Goal: Information Seeking & Learning: Learn about a topic

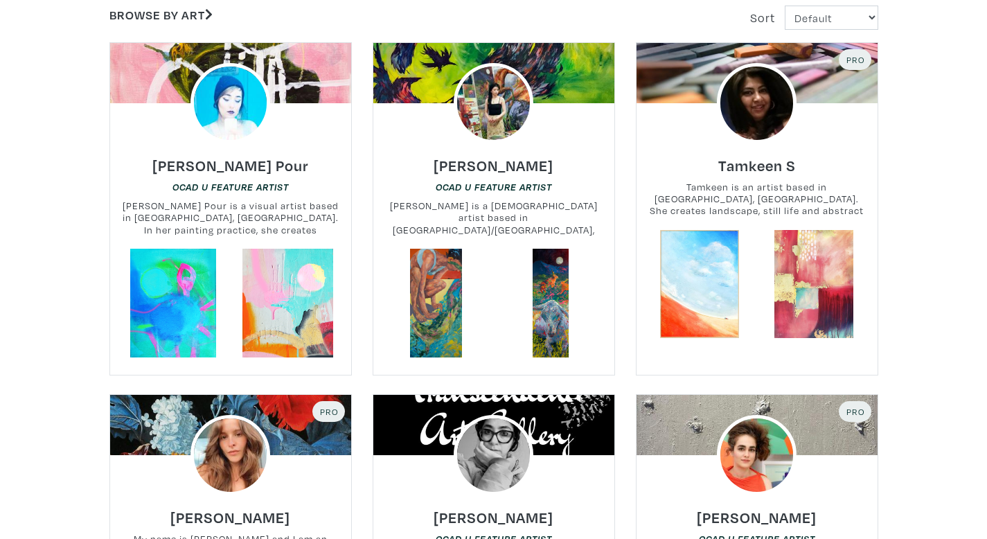
scroll to position [387, 0]
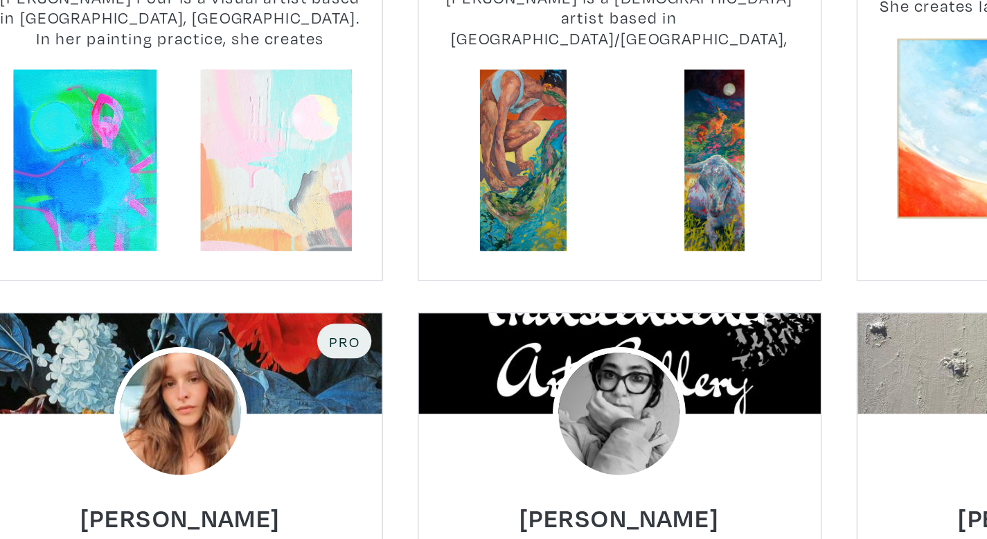
click at [306, 209] on link at bounding box center [287, 204] width 109 height 109
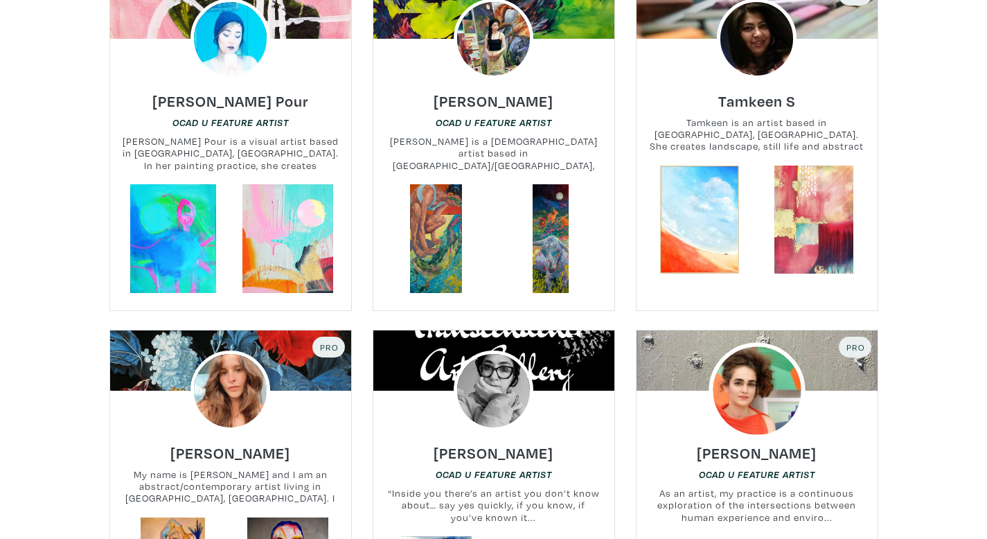
scroll to position [339, 0]
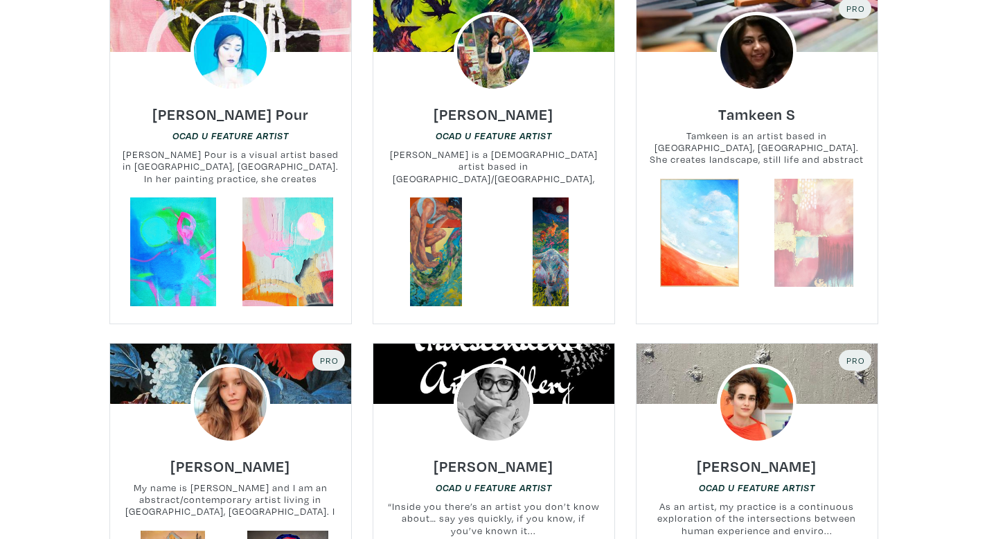
click at [816, 210] on link at bounding box center [814, 233] width 109 height 109
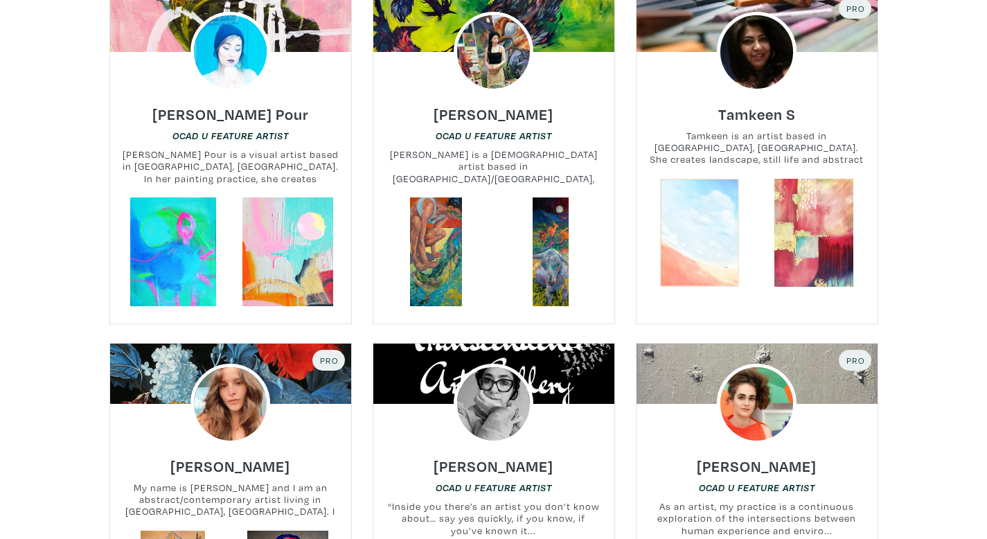
click at [730, 237] on link at bounding box center [699, 233] width 109 height 109
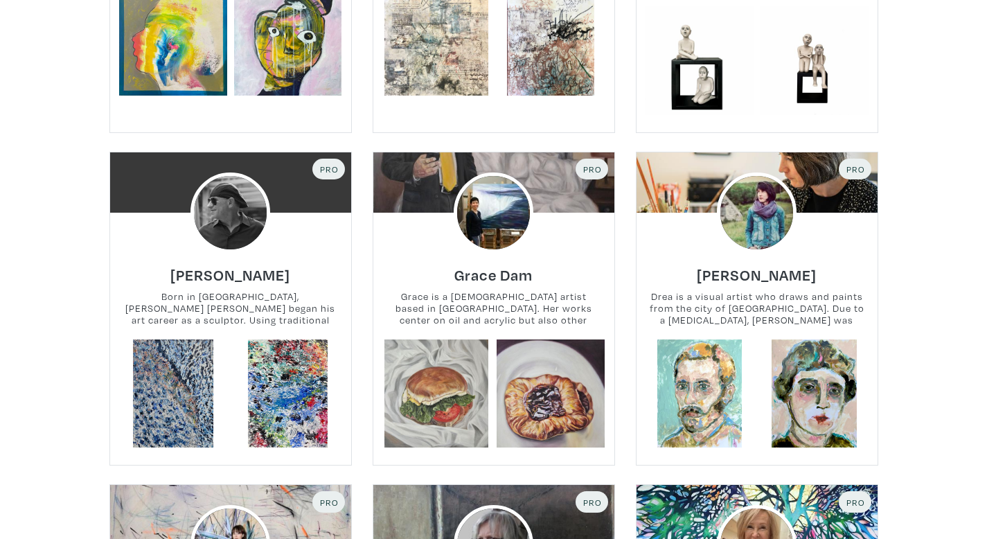
scroll to position [1905, 0]
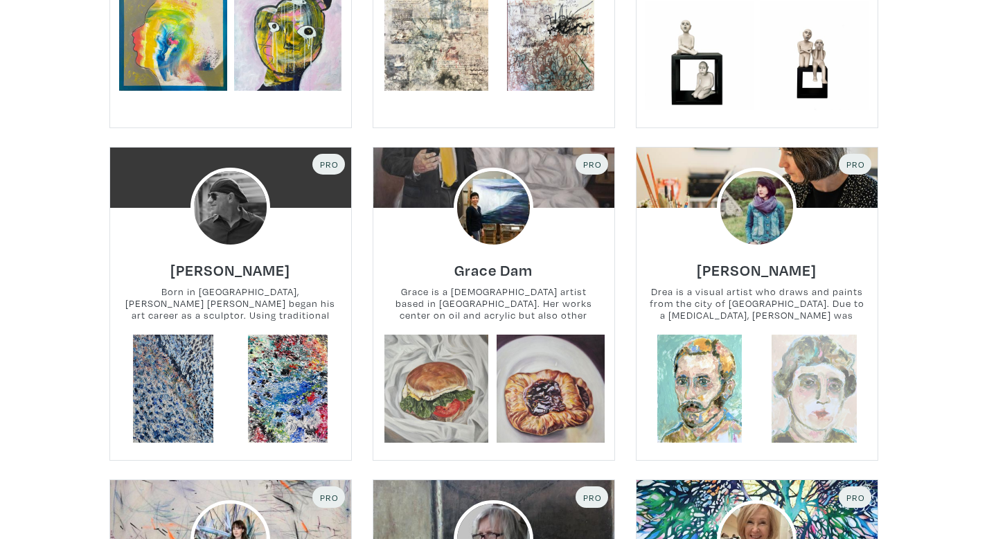
click at [819, 353] on link at bounding box center [814, 389] width 109 height 109
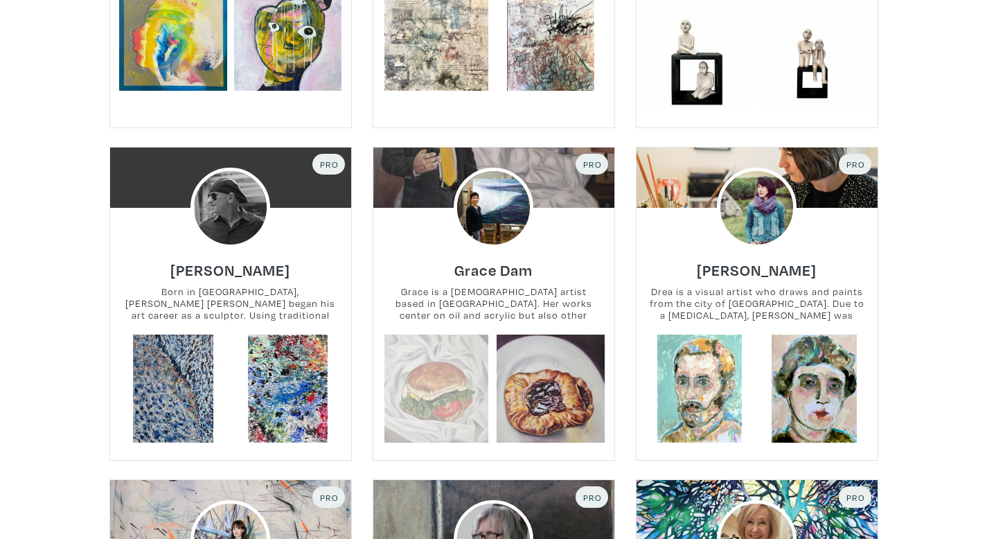
scroll to position [2310, 0]
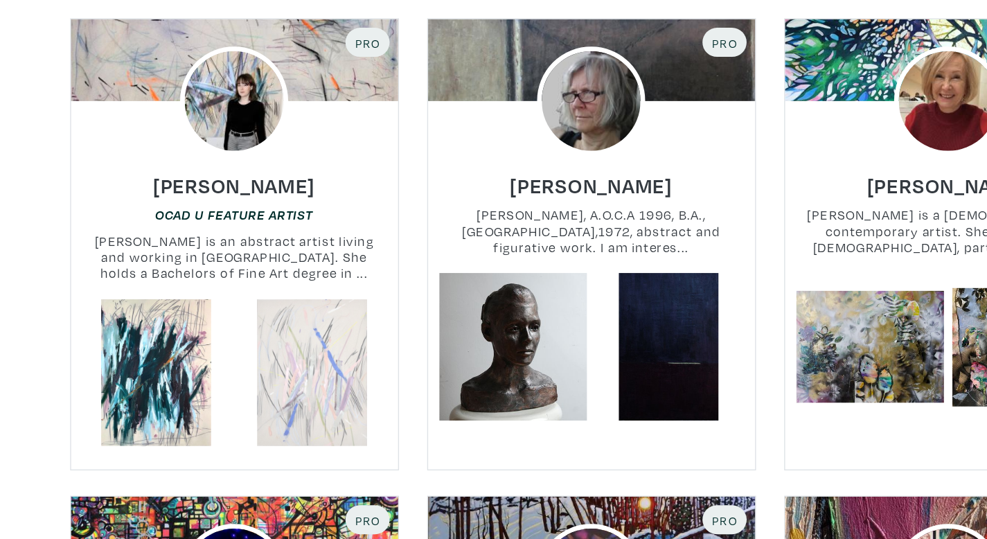
click at [294, 310] on link at bounding box center [287, 335] width 109 height 109
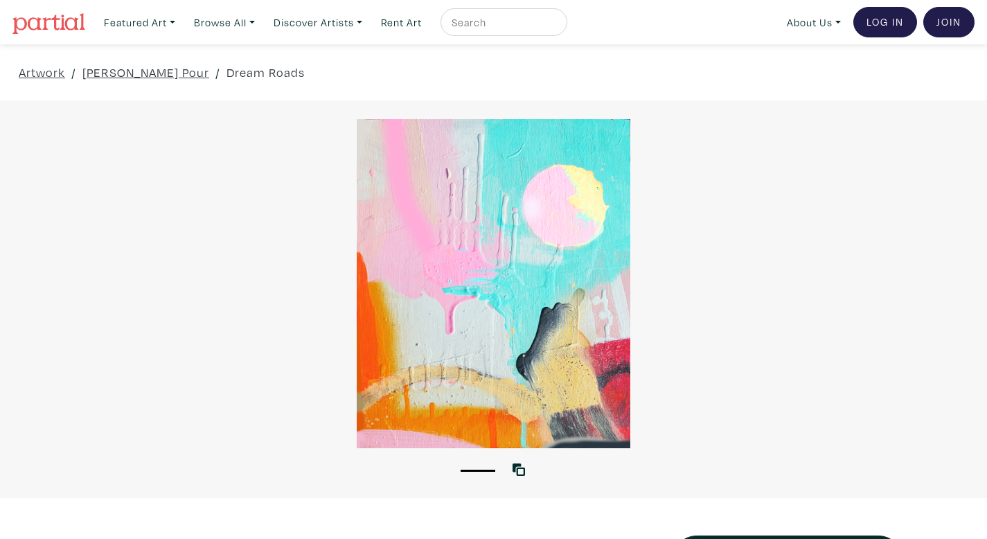
click at [518, 243] on div at bounding box center [493, 283] width 987 height 329
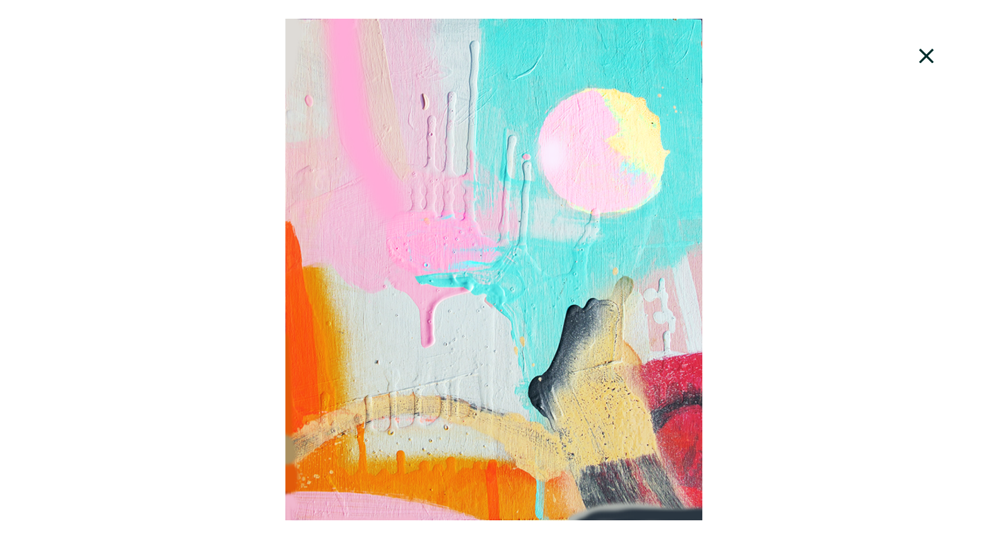
click at [518, 244] on div at bounding box center [493, 270] width 987 height 502
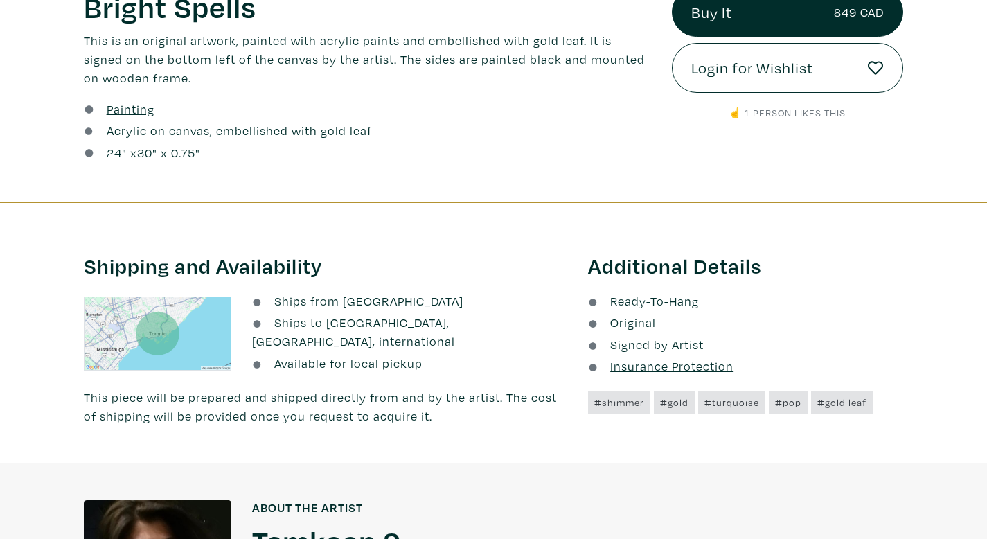
scroll to position [547, 0]
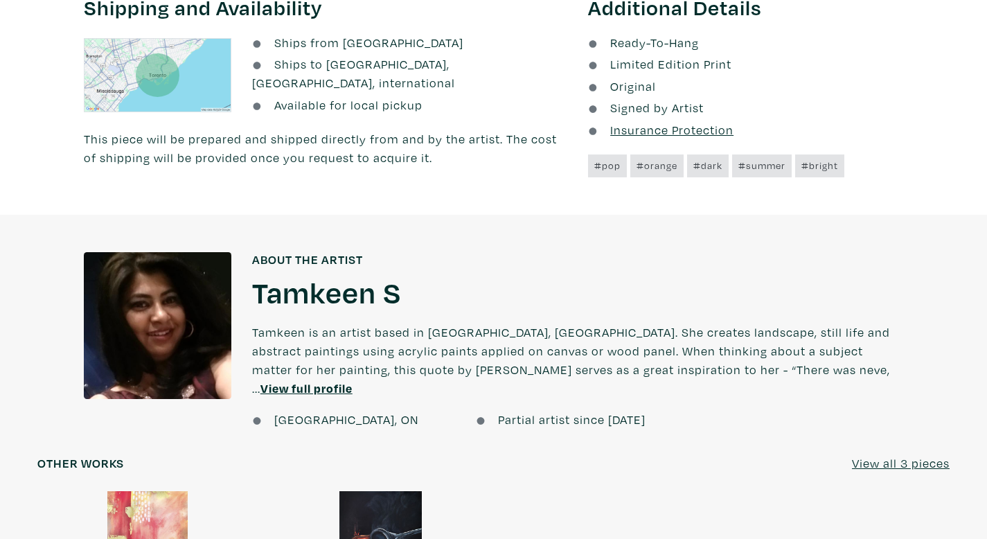
scroll to position [793, 0]
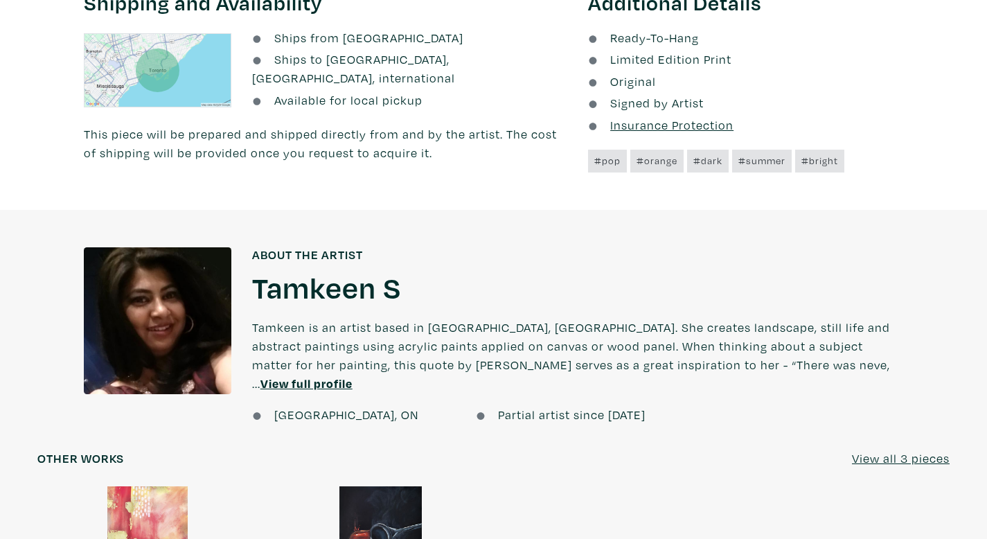
click at [353, 376] on u "View full profile" at bounding box center [307, 384] width 92 height 16
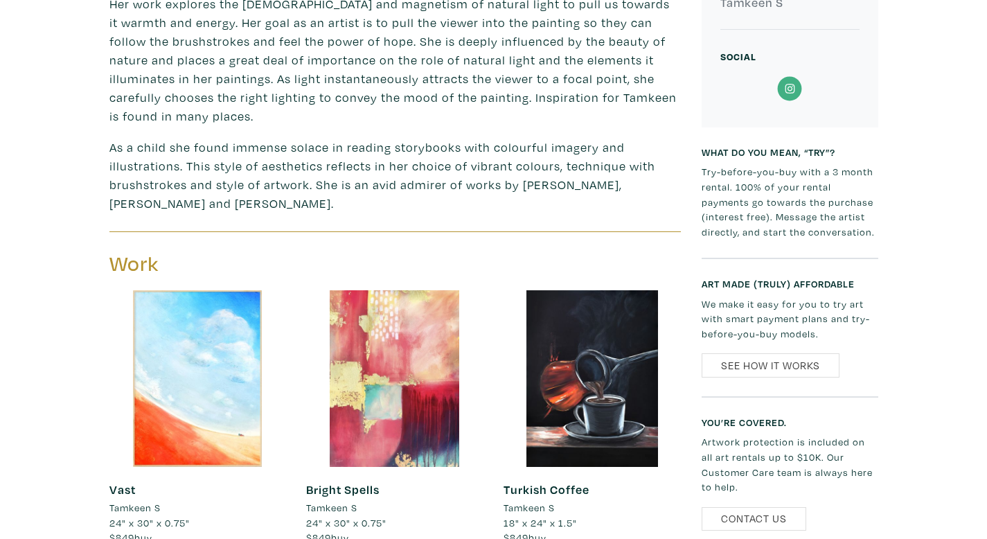
scroll to position [779, 0]
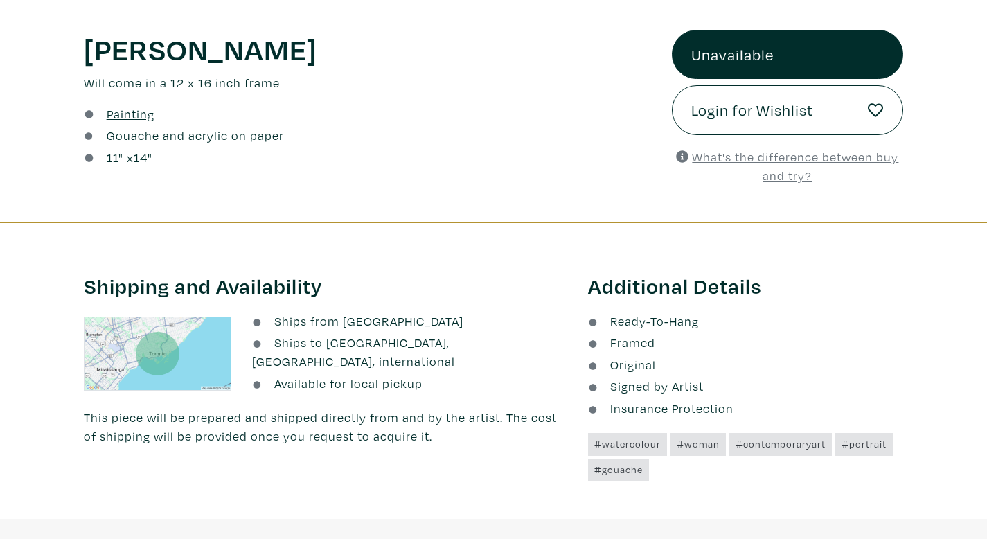
scroll to position [930, 0]
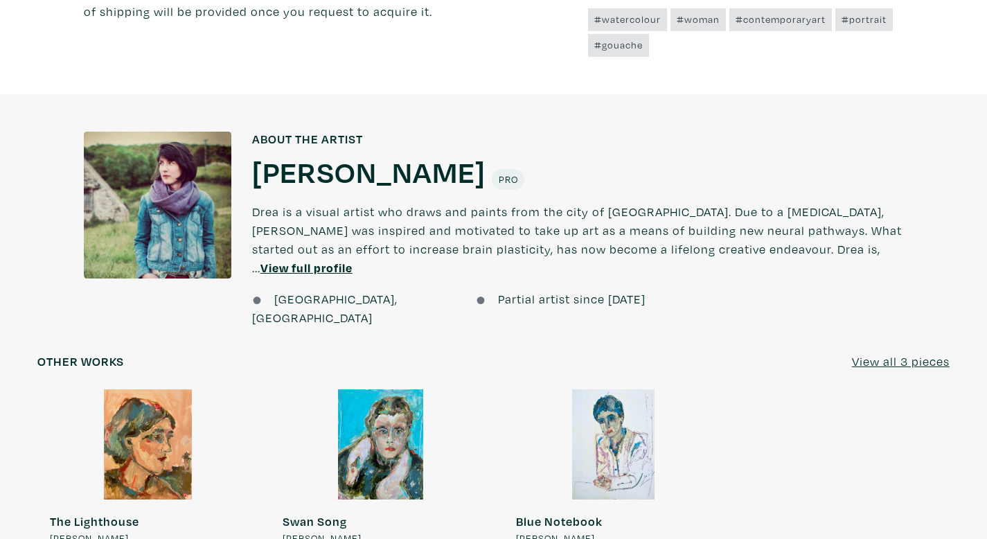
click at [377, 389] on div at bounding box center [380, 444] width 220 height 110
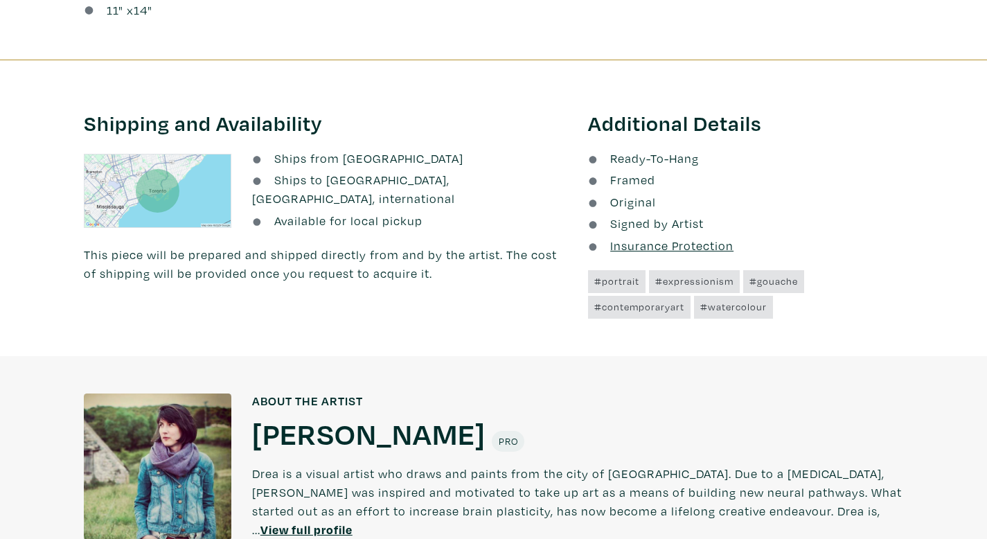
scroll to position [812, 0]
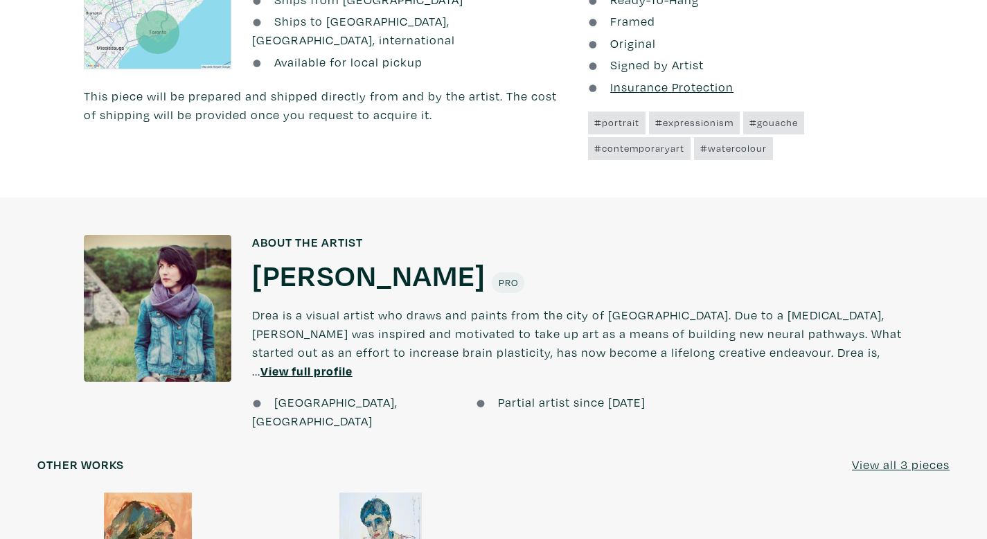
click at [308, 266] on h1 "[PERSON_NAME]" at bounding box center [368, 274] width 233 height 37
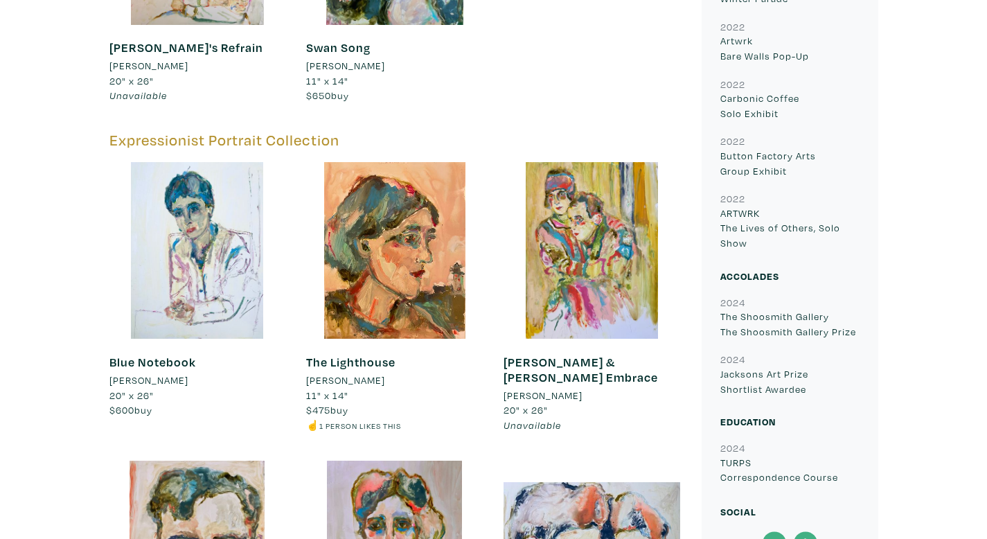
scroll to position [1215, 0]
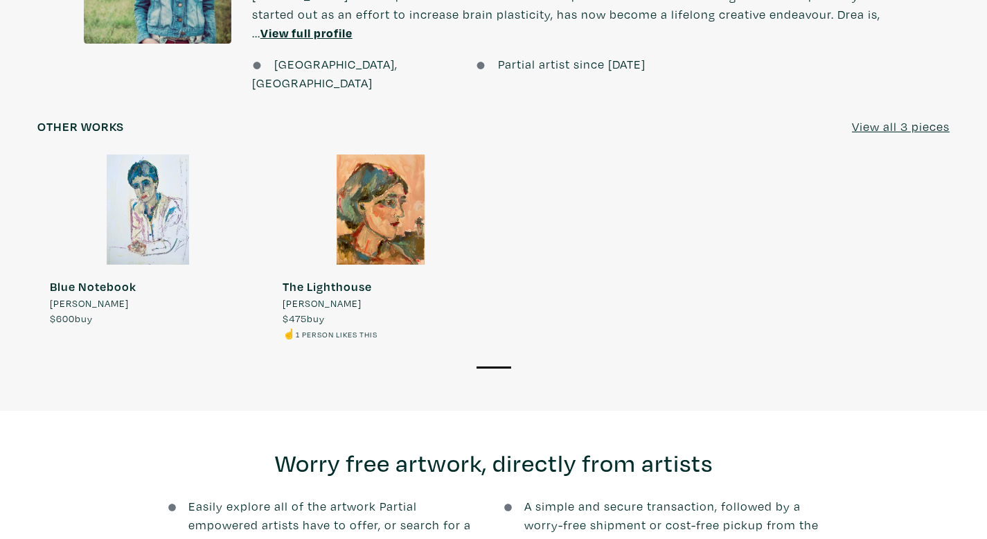
scroll to position [1199, 0]
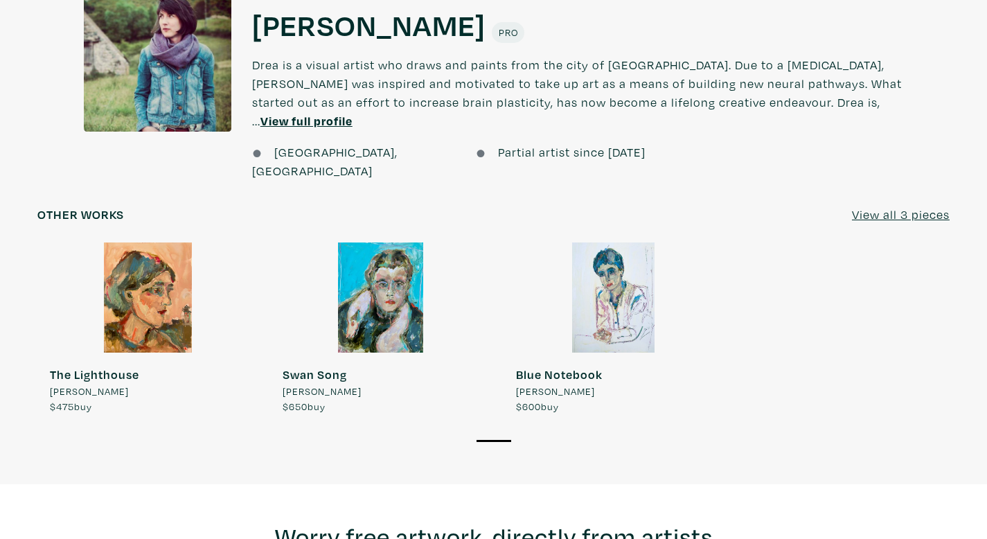
scroll to position [1099, 0]
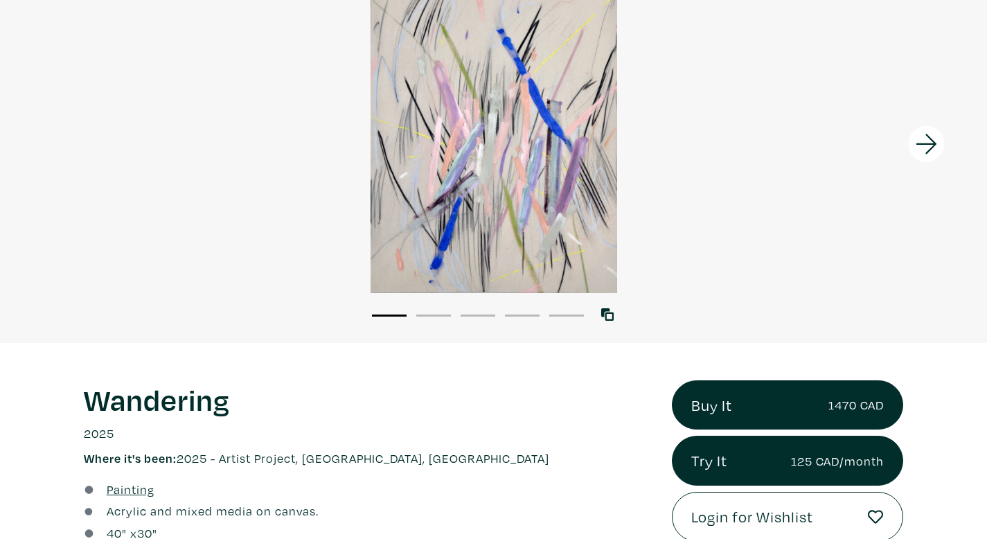
scroll to position [66, 0]
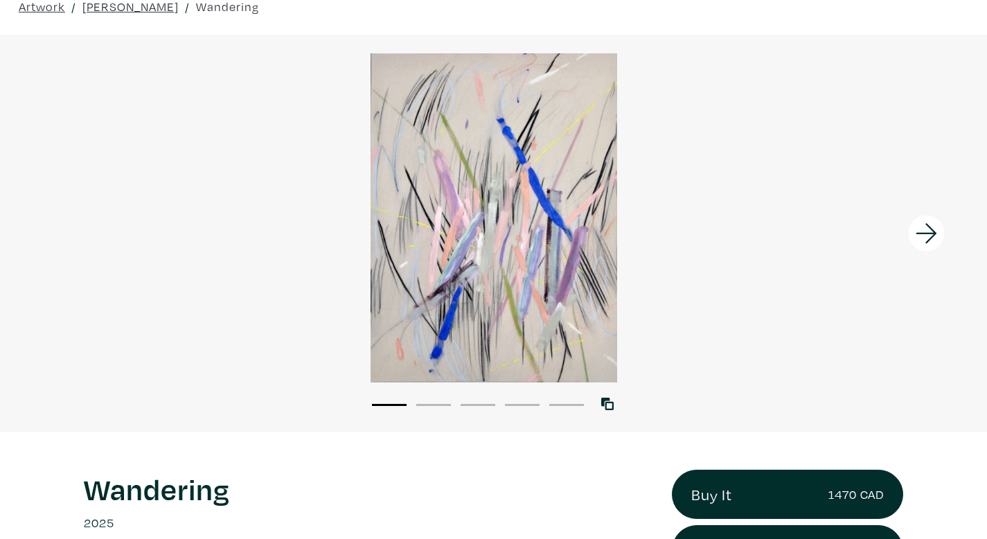
click at [604, 253] on div at bounding box center [493, 217] width 987 height 329
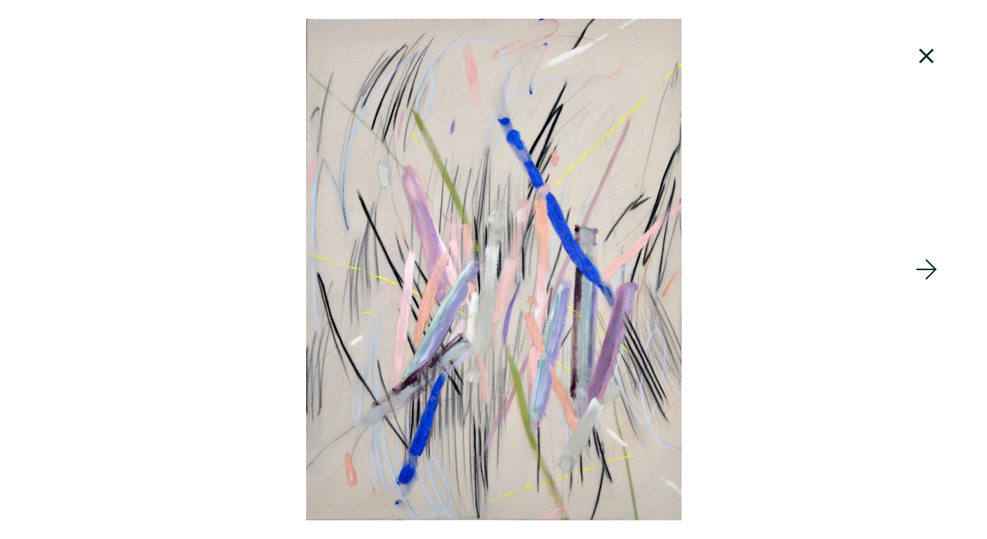
click at [916, 271] on icon at bounding box center [926, 269] width 47 height 37
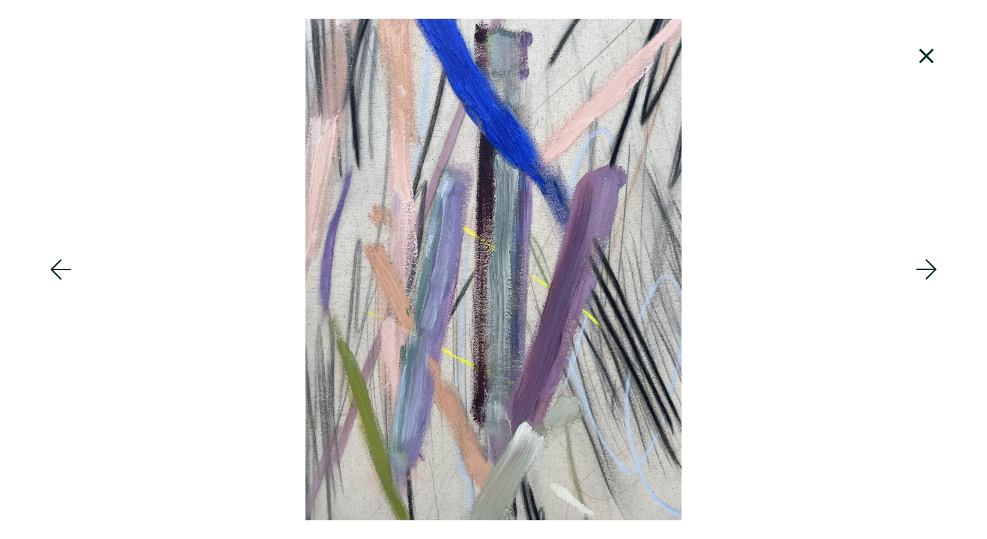
click at [916, 271] on icon at bounding box center [926, 269] width 47 height 37
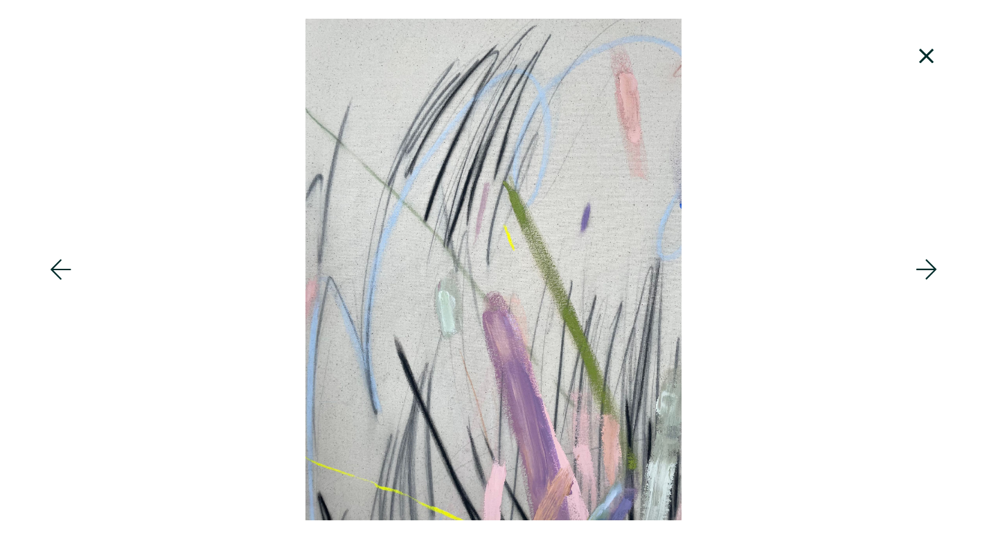
click at [916, 271] on icon at bounding box center [926, 269] width 47 height 37
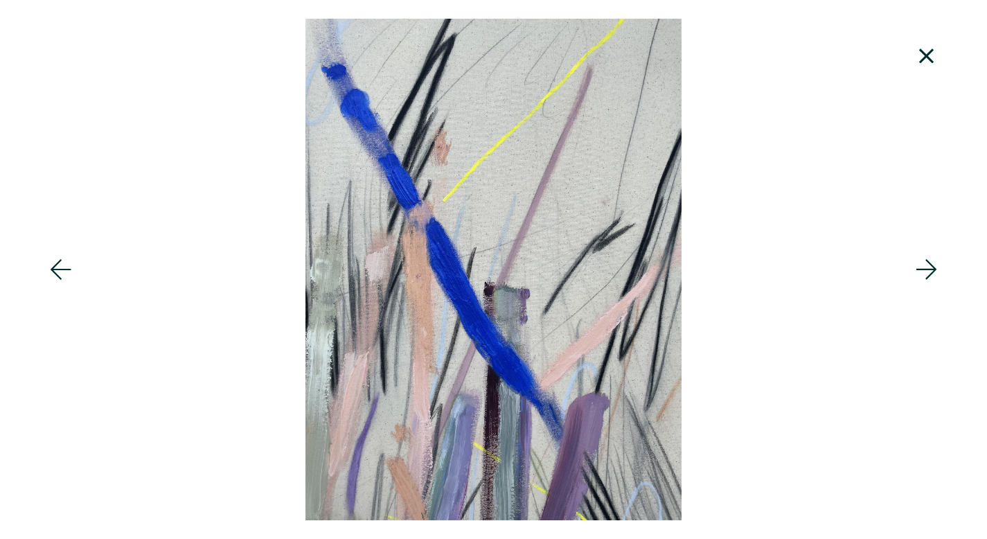
click at [916, 271] on icon at bounding box center [926, 269] width 47 height 37
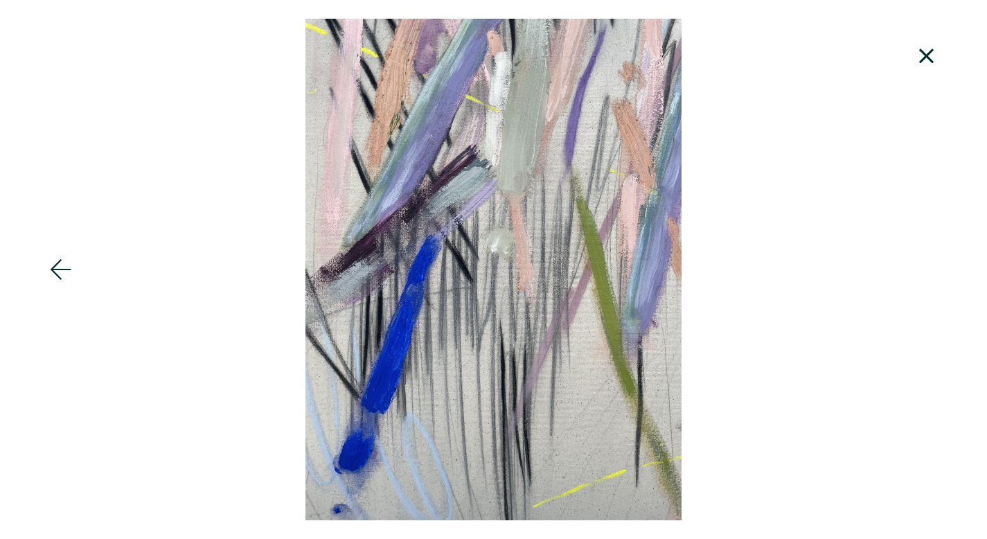
click at [926, 60] on icon at bounding box center [926, 55] width 47 height 37
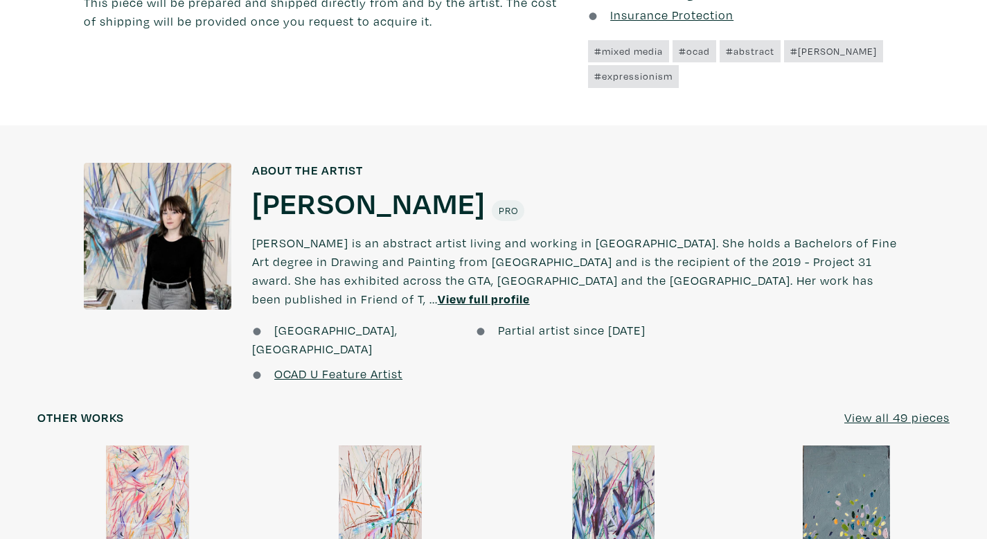
scroll to position [1140, 0]
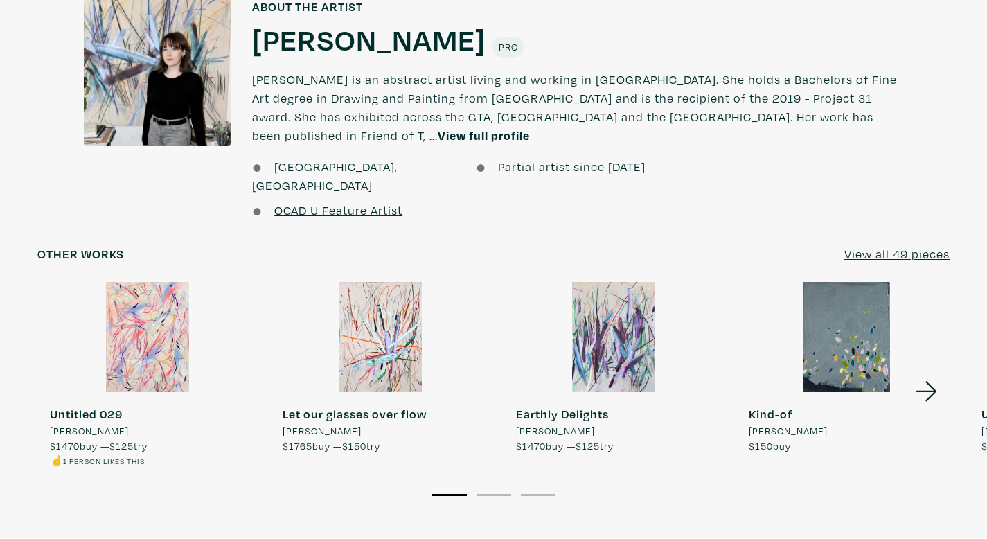
click at [127, 318] on div at bounding box center [147, 337] width 220 height 110
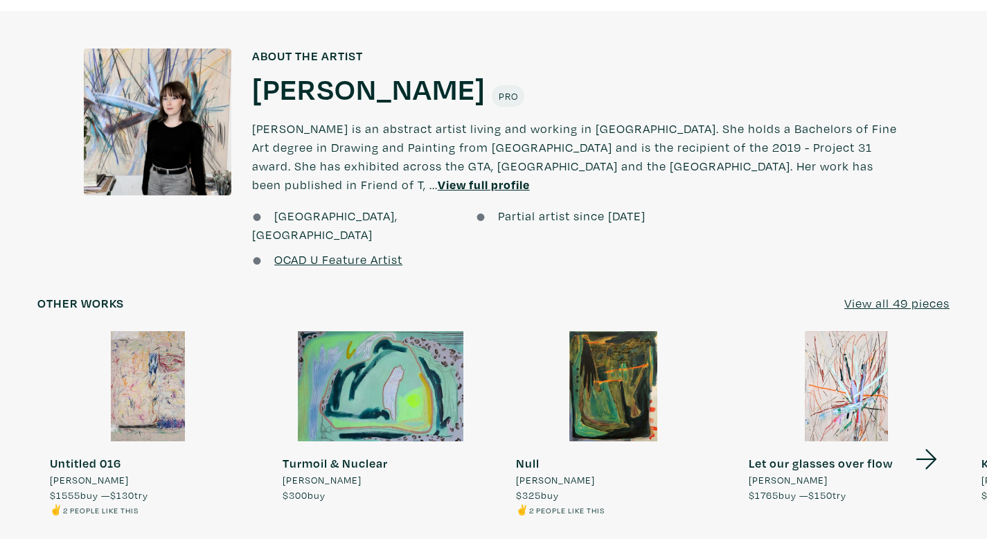
scroll to position [1120, 0]
click at [854, 330] on div at bounding box center [846, 385] width 220 height 110
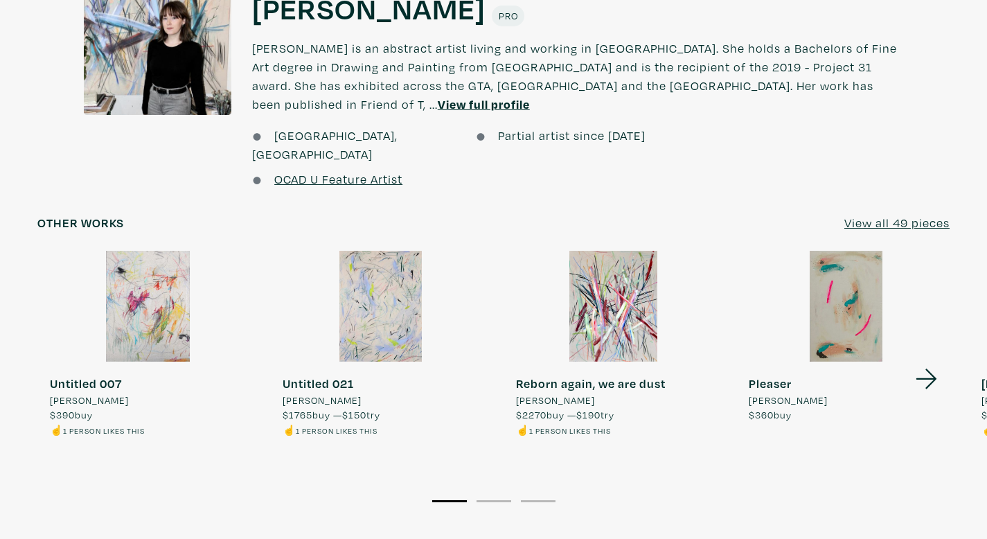
scroll to position [1184, 0]
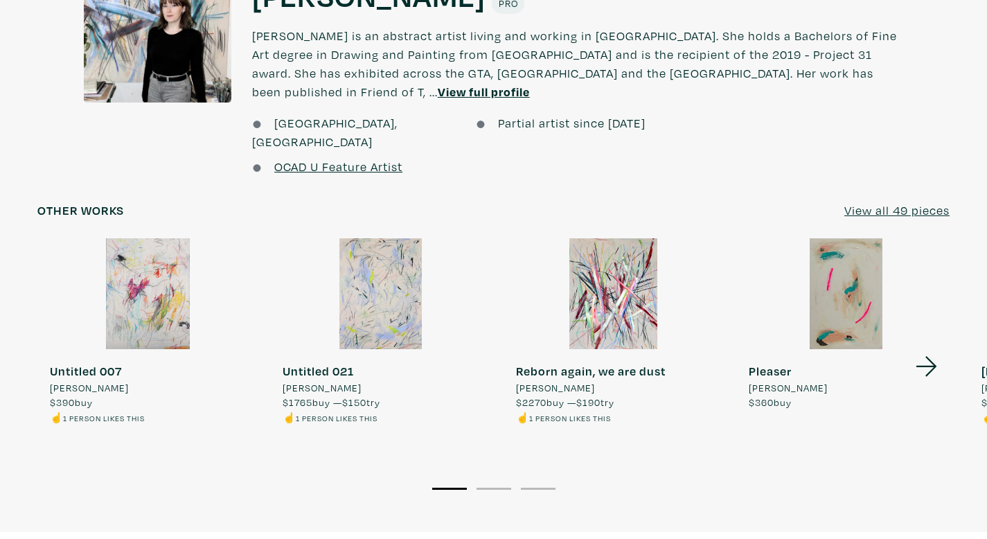
click at [412, 238] on div at bounding box center [380, 293] width 220 height 110
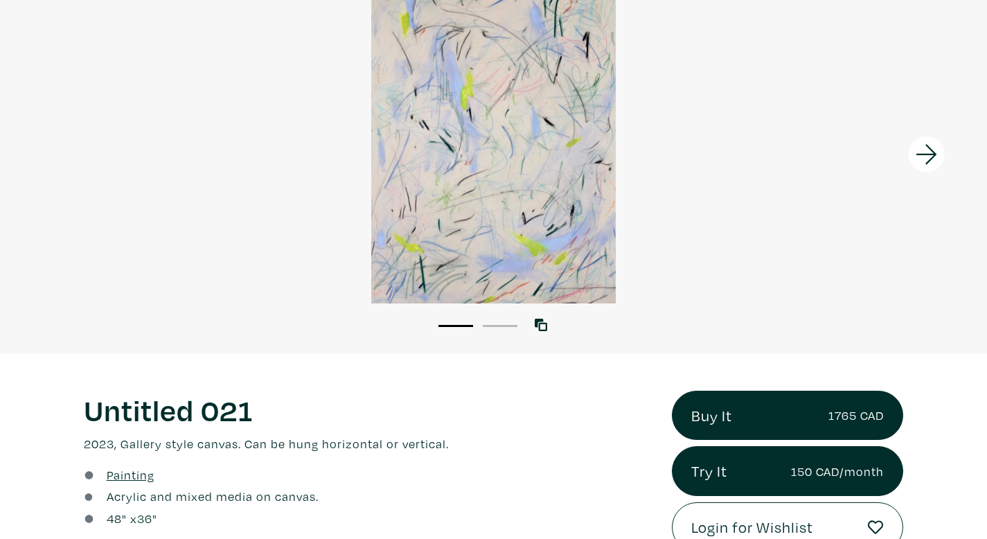
scroll to position [17, 0]
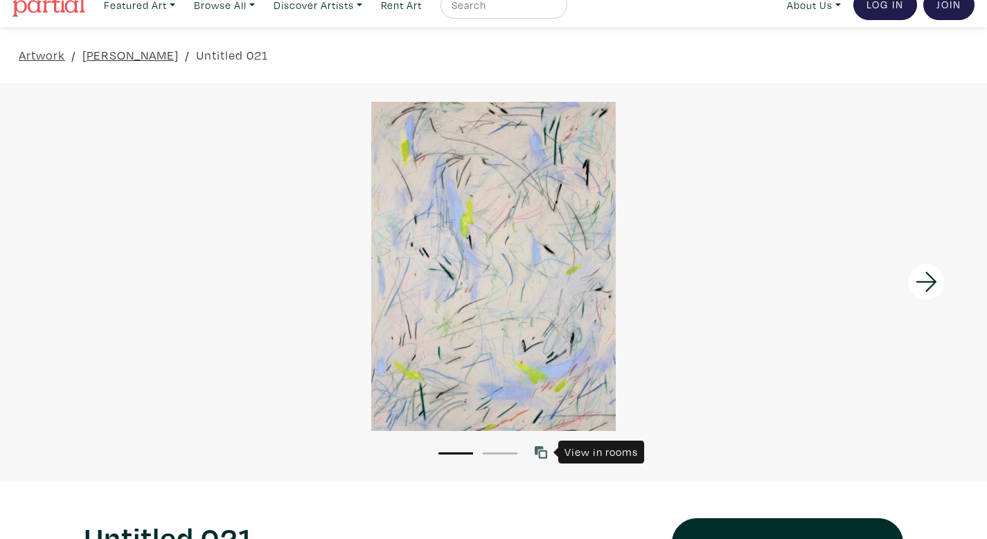
click at [538, 446] on icon at bounding box center [541, 452] width 12 height 12
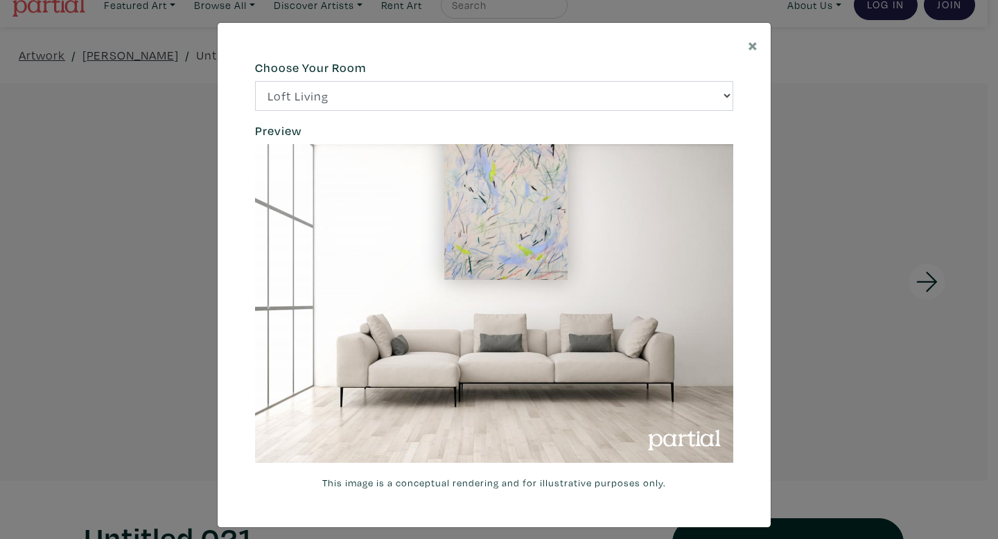
click at [688, 216] on img at bounding box center [494, 303] width 478 height 319
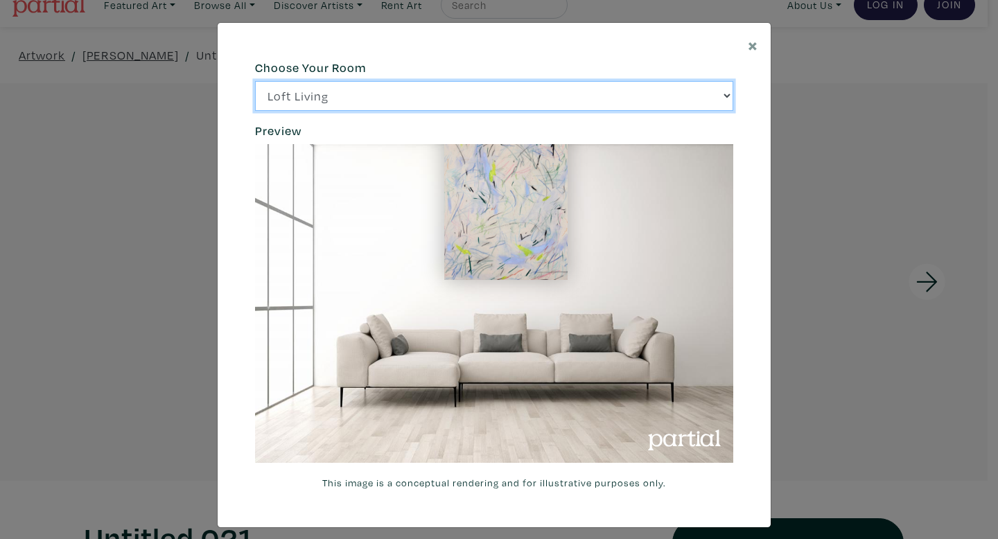
click at [667, 106] on select "Loft Living Bright Bedroom City Office Gallery Space Modern Lounge" at bounding box center [494, 96] width 478 height 30
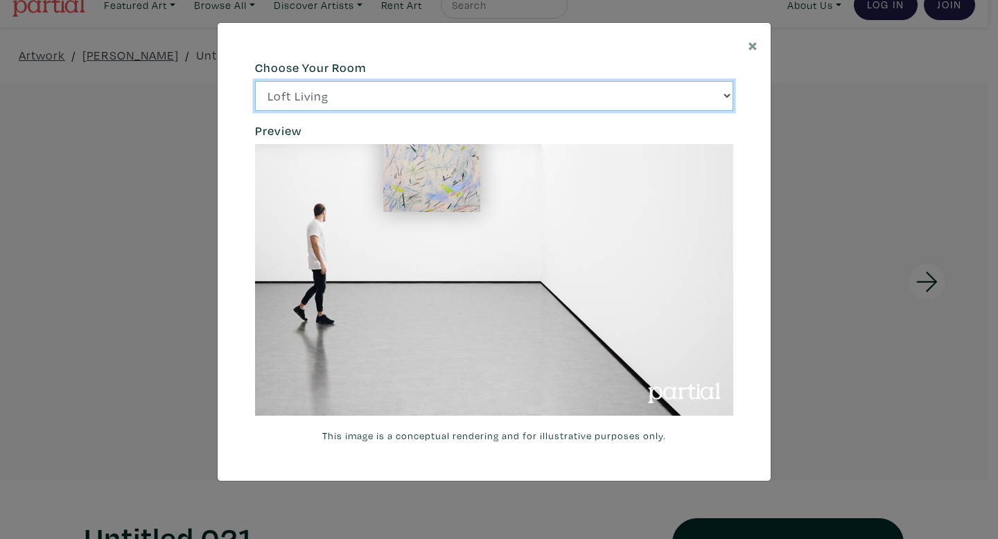
click at [499, 103] on select "Loft Living Bright Bedroom City Office Gallery Space Modern Lounge" at bounding box center [494, 96] width 478 height 30
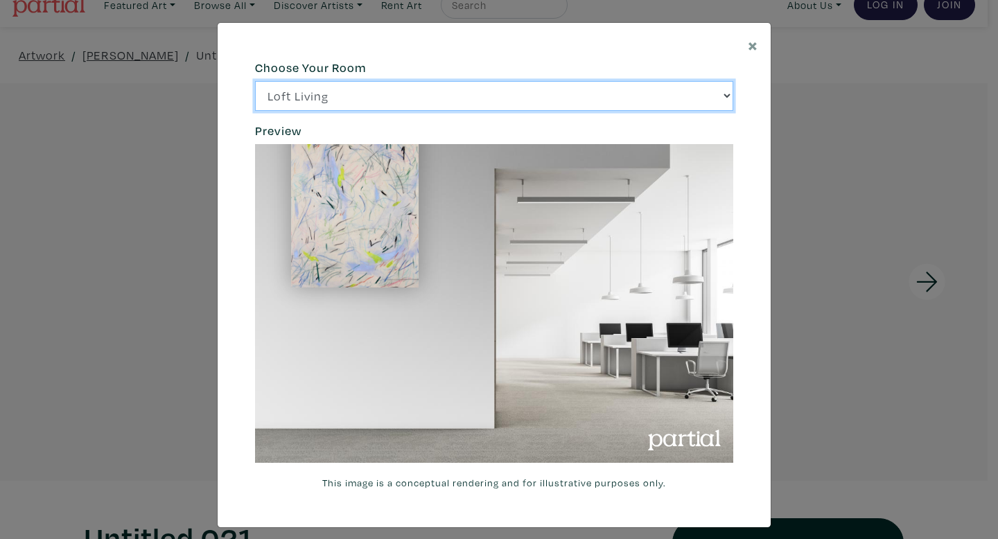
click at [450, 94] on select "Loft Living Bright Bedroom City Office Gallery Space Modern Lounge" at bounding box center [494, 96] width 478 height 30
select select "/thumb/phpThumb.php?src=https%3A%2F%[DOMAIN_NAME]%2Fprojects%2Frendering%2Fimag…"
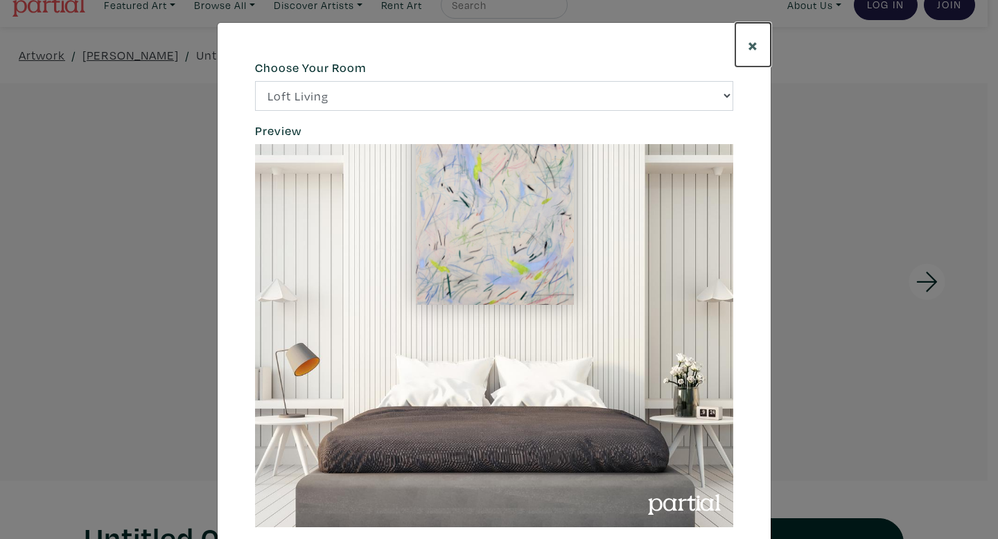
click at [748, 42] on span "×" at bounding box center [753, 45] width 10 height 24
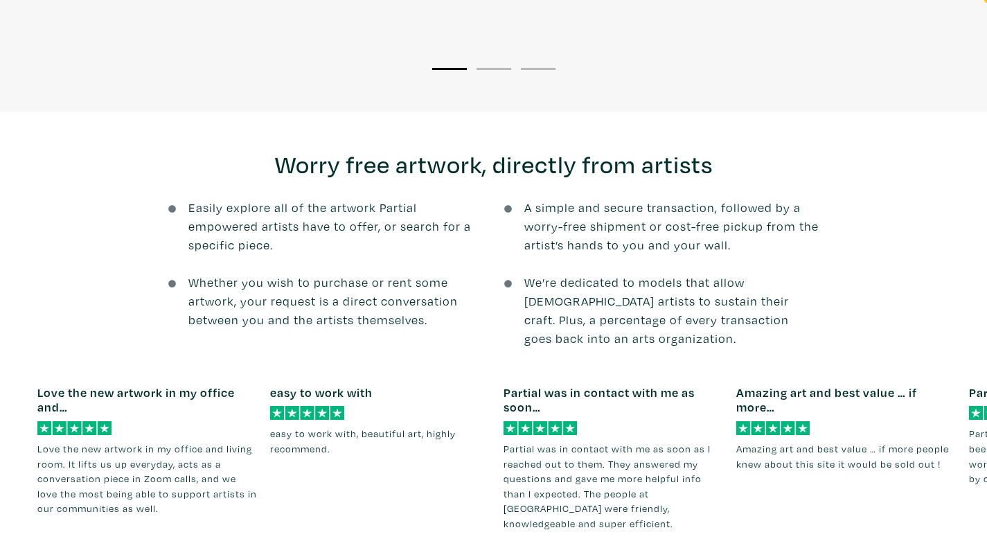
scroll to position [1646, 0]
